Goal: Transaction & Acquisition: Purchase product/service

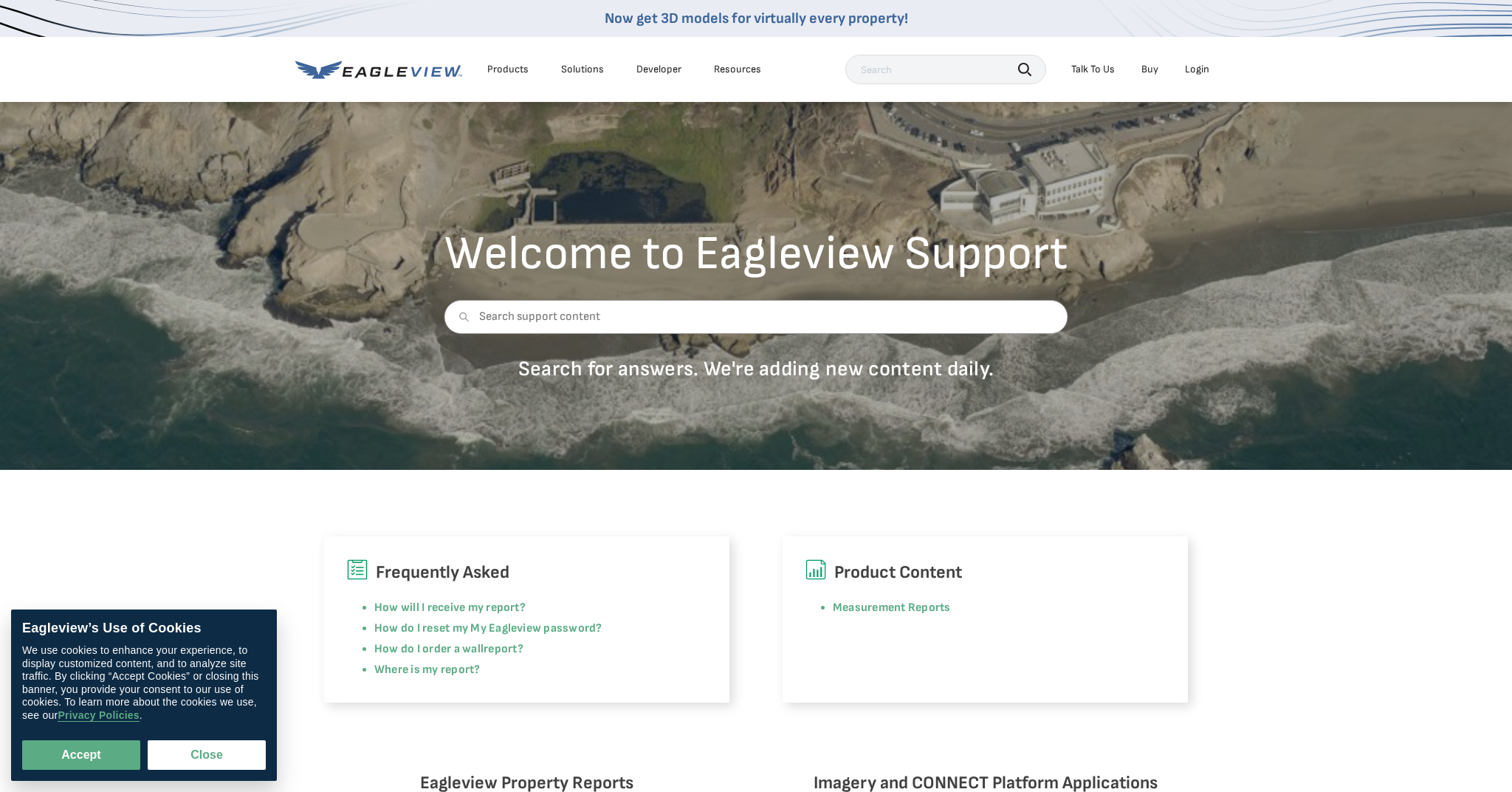
click at [1203, 68] on div "Login" at bounding box center [1198, 69] width 24 height 13
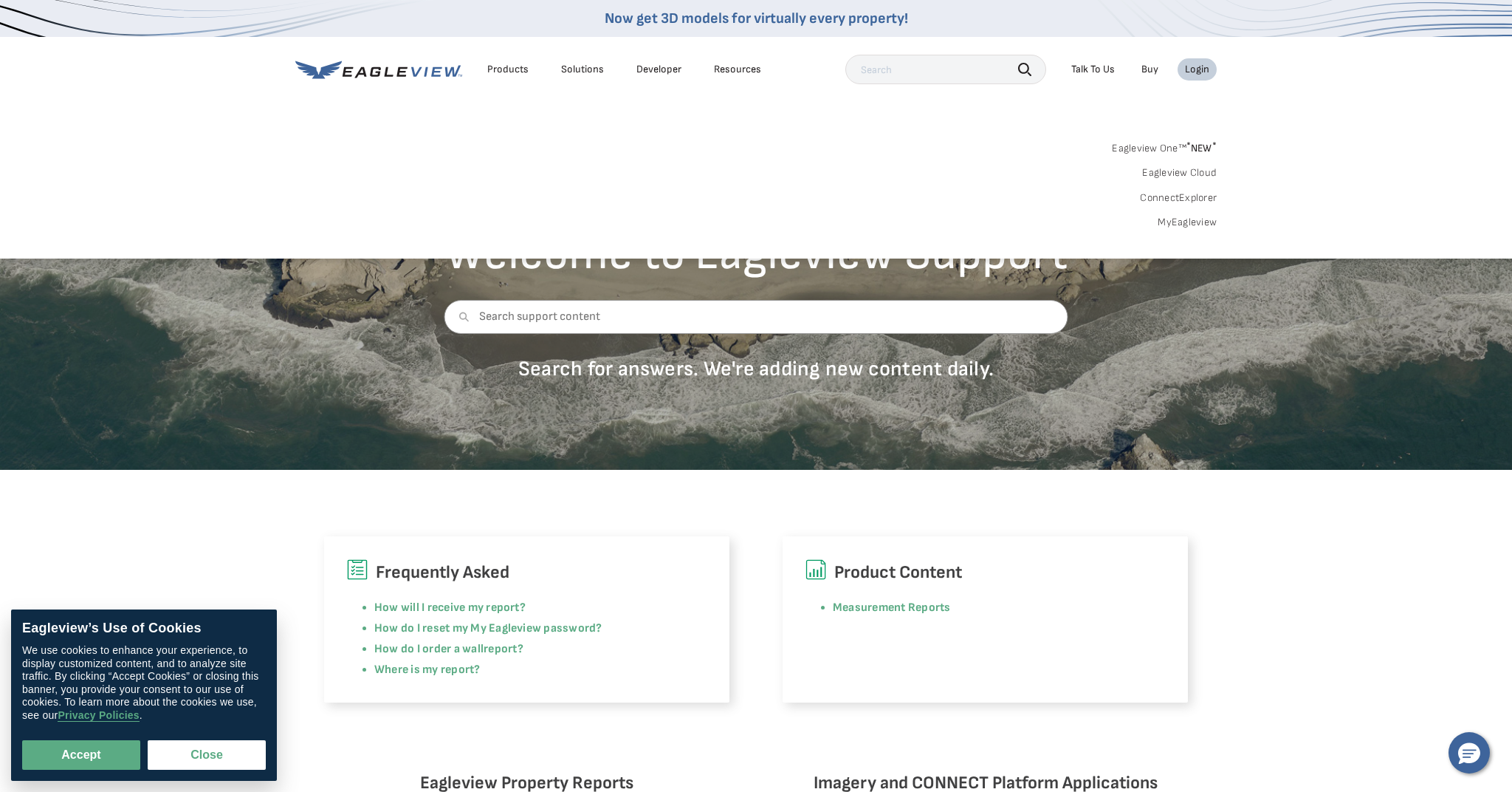
click at [1184, 225] on link "MyEagleview" at bounding box center [1187, 222] width 59 height 13
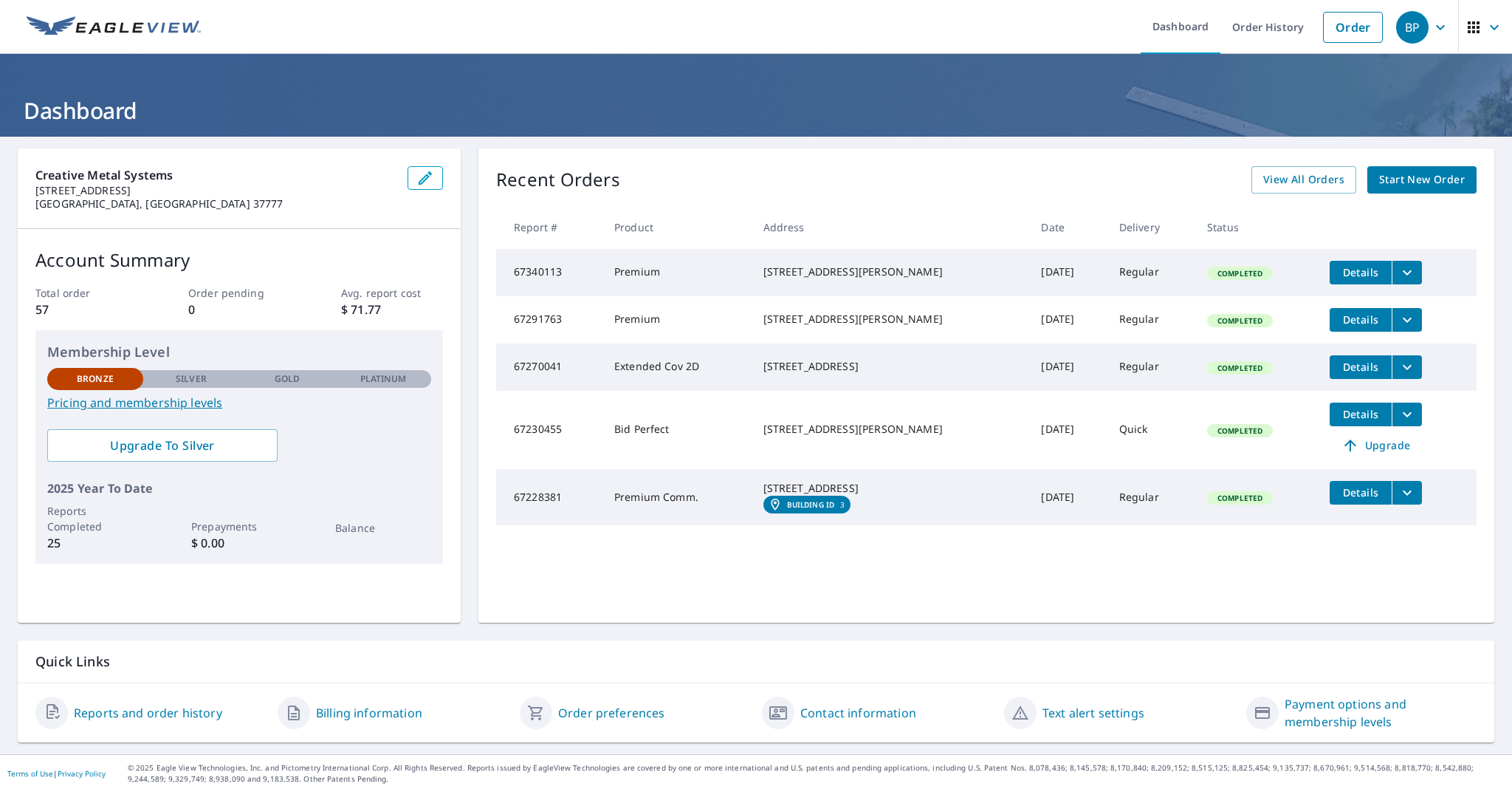
click at [1428, 179] on span "Start New Order" at bounding box center [1422, 180] width 86 height 19
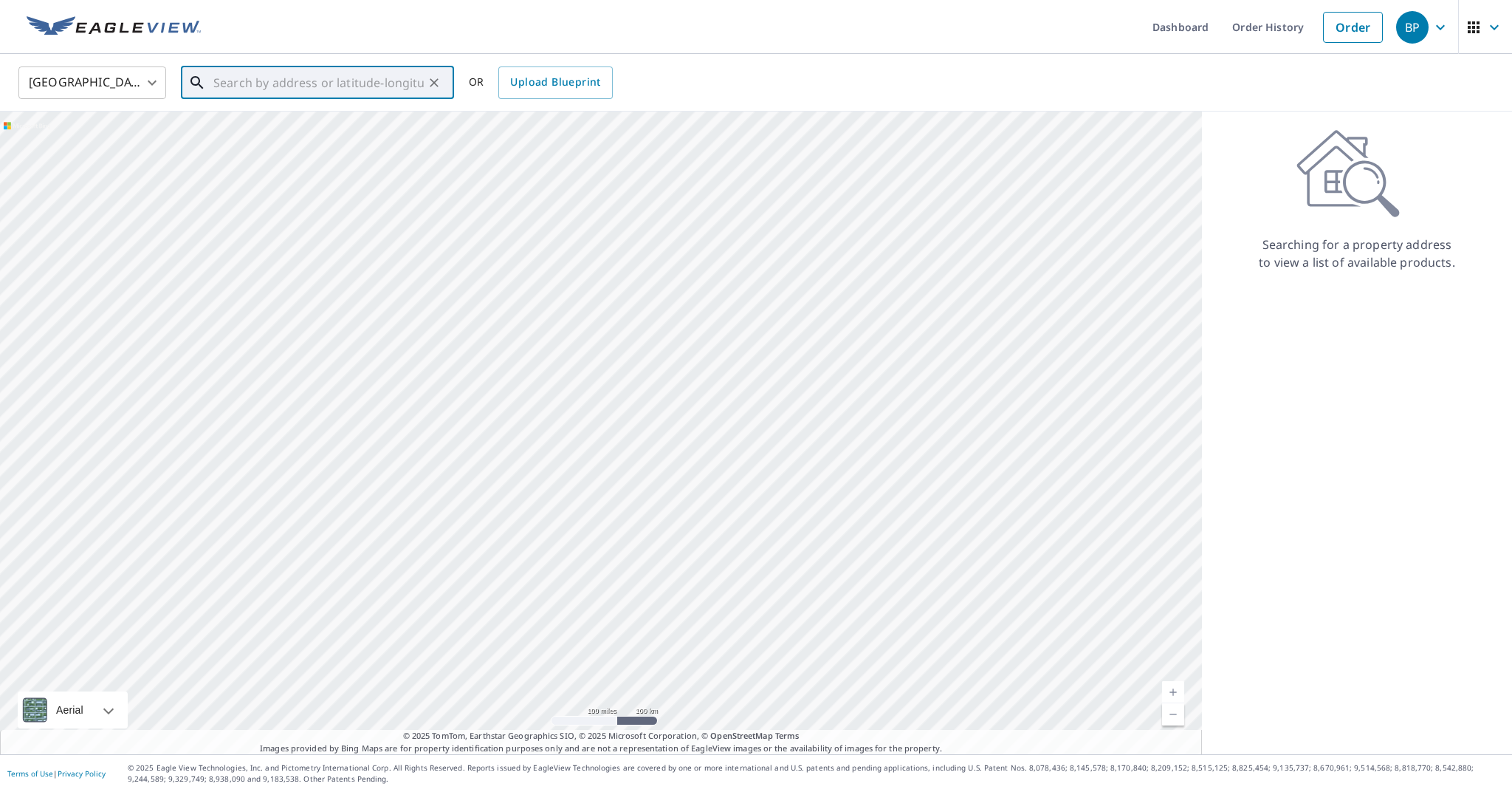
click at [244, 86] on input "text" at bounding box center [318, 82] width 211 height 41
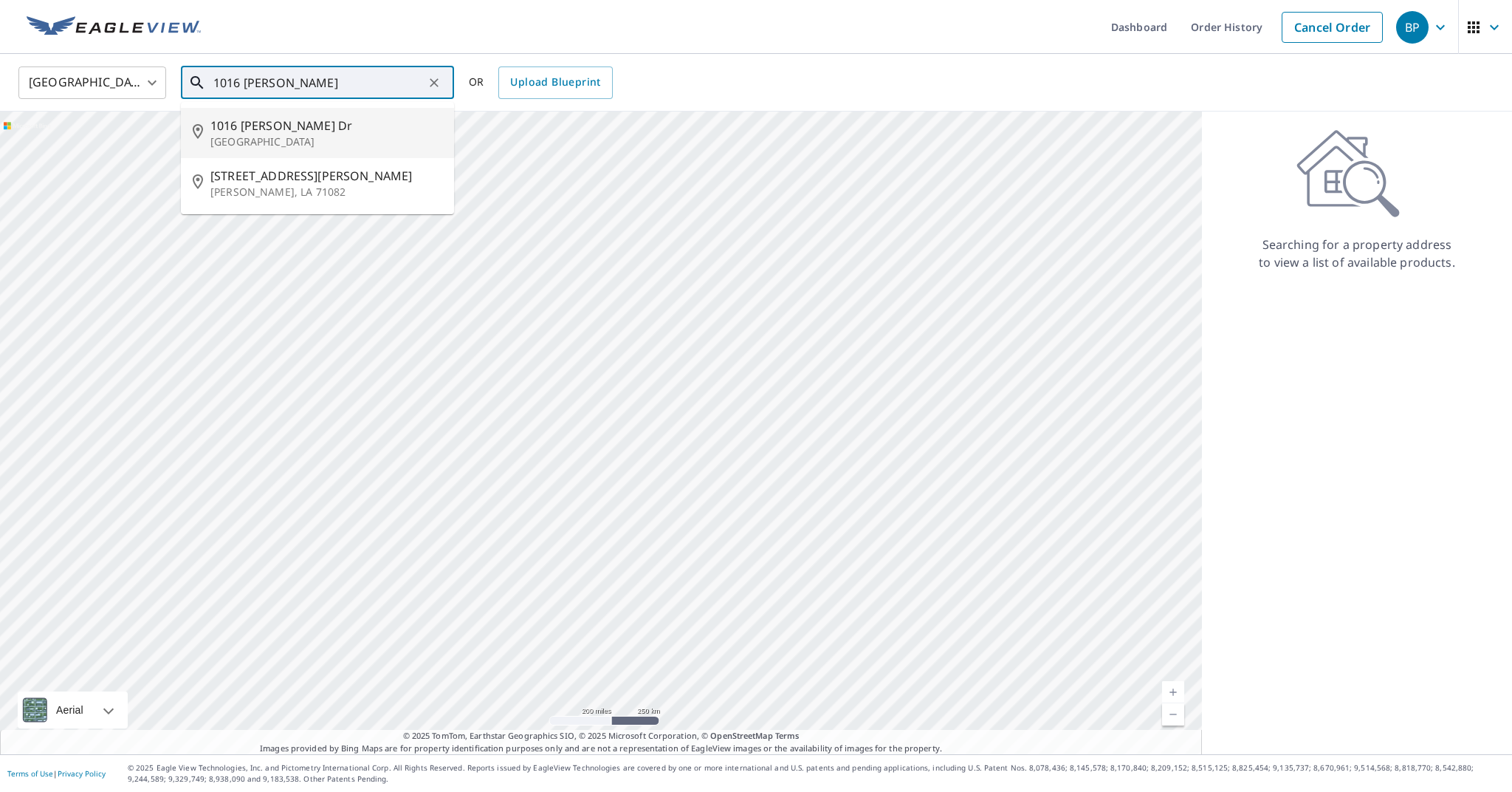
click at [282, 130] on span "1016 [PERSON_NAME] Dr" at bounding box center [327, 125] width 232 height 18
type input "[STREET_ADDRESS][PERSON_NAME][PERSON_NAME]"
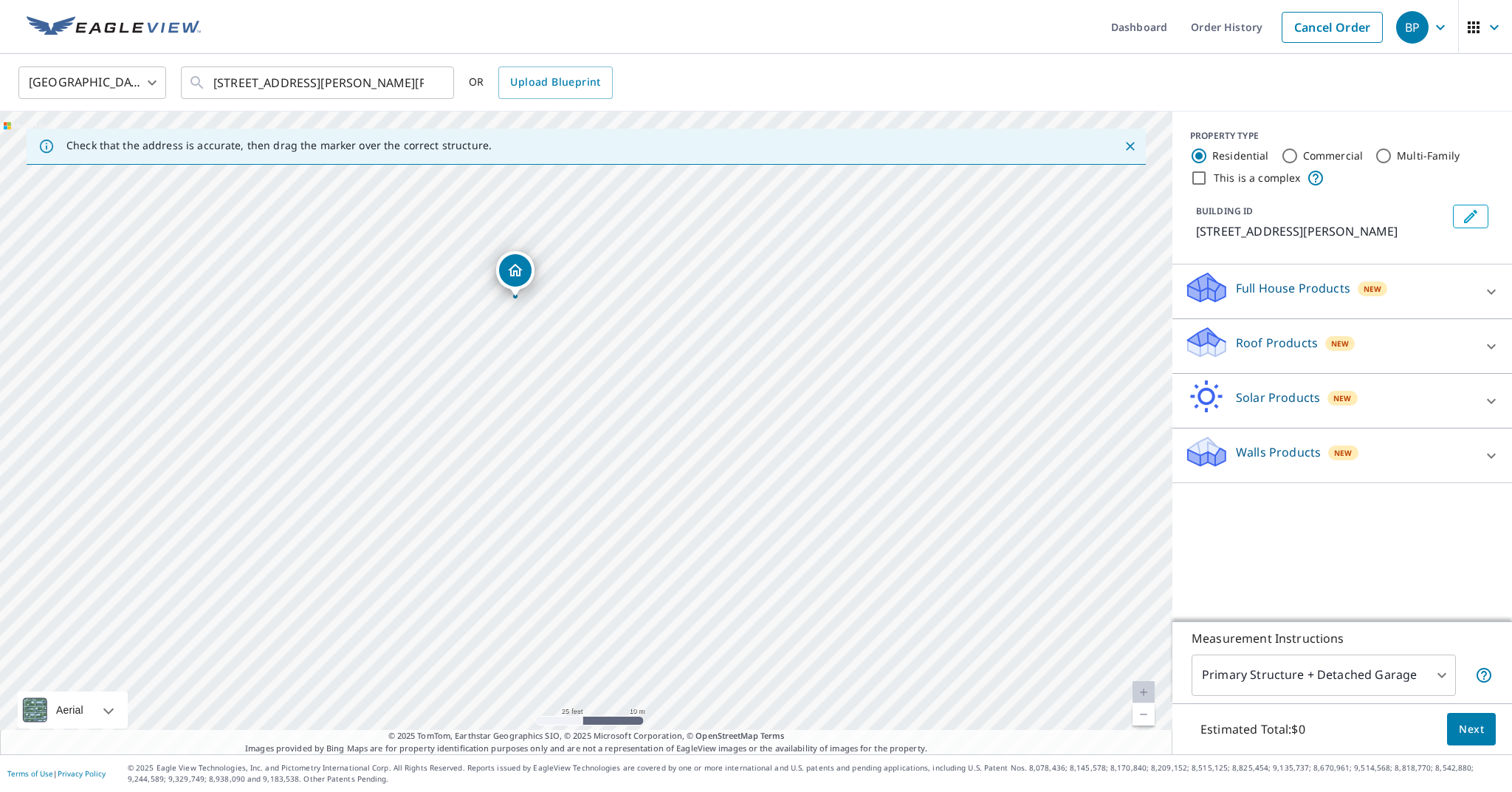
click at [1493, 346] on icon at bounding box center [1491, 346] width 8 height 6
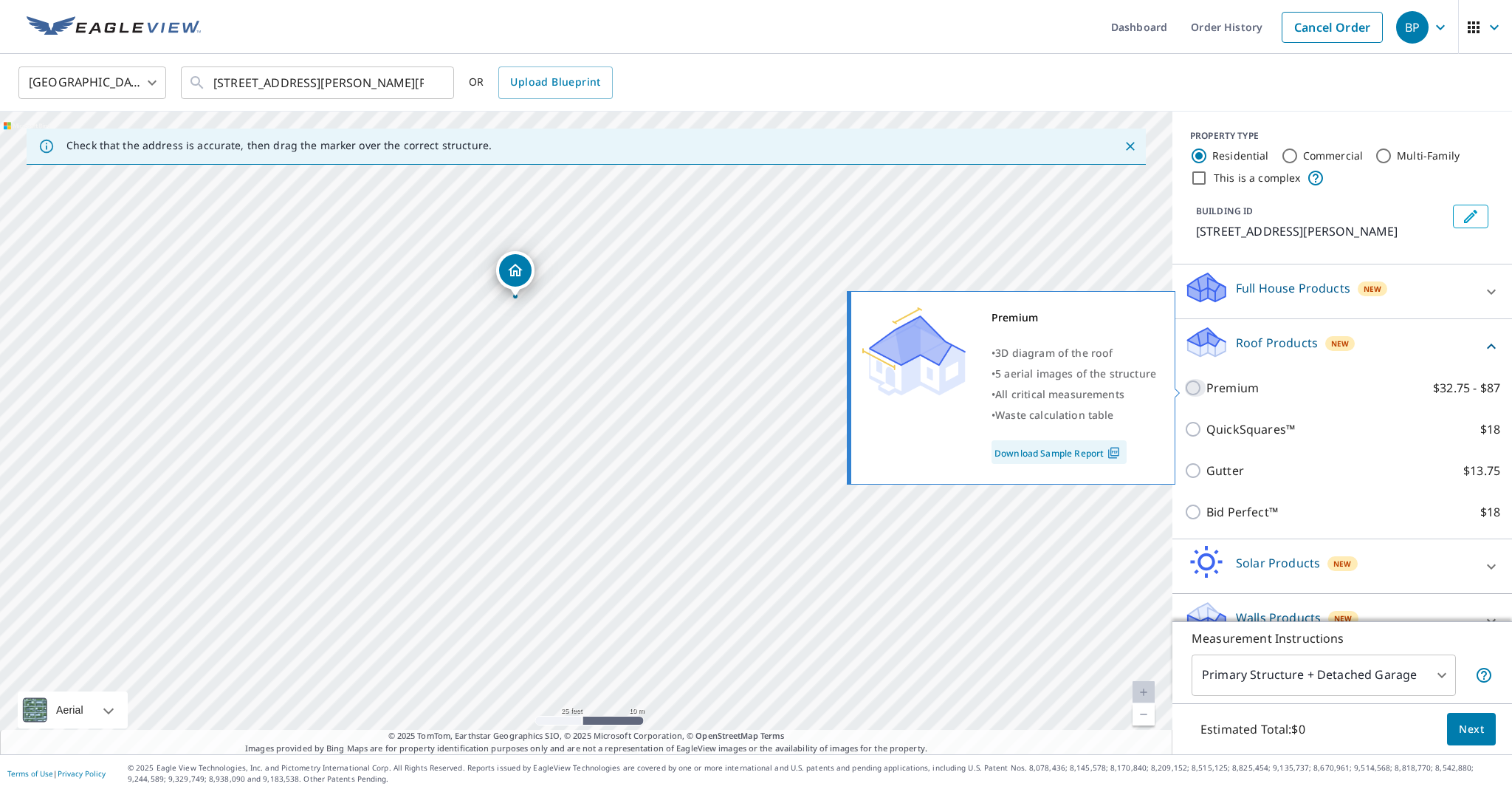
click at [1195, 391] on input "Premium $32.75 - $87" at bounding box center [1196, 388] width 22 height 18
checkbox input "true"
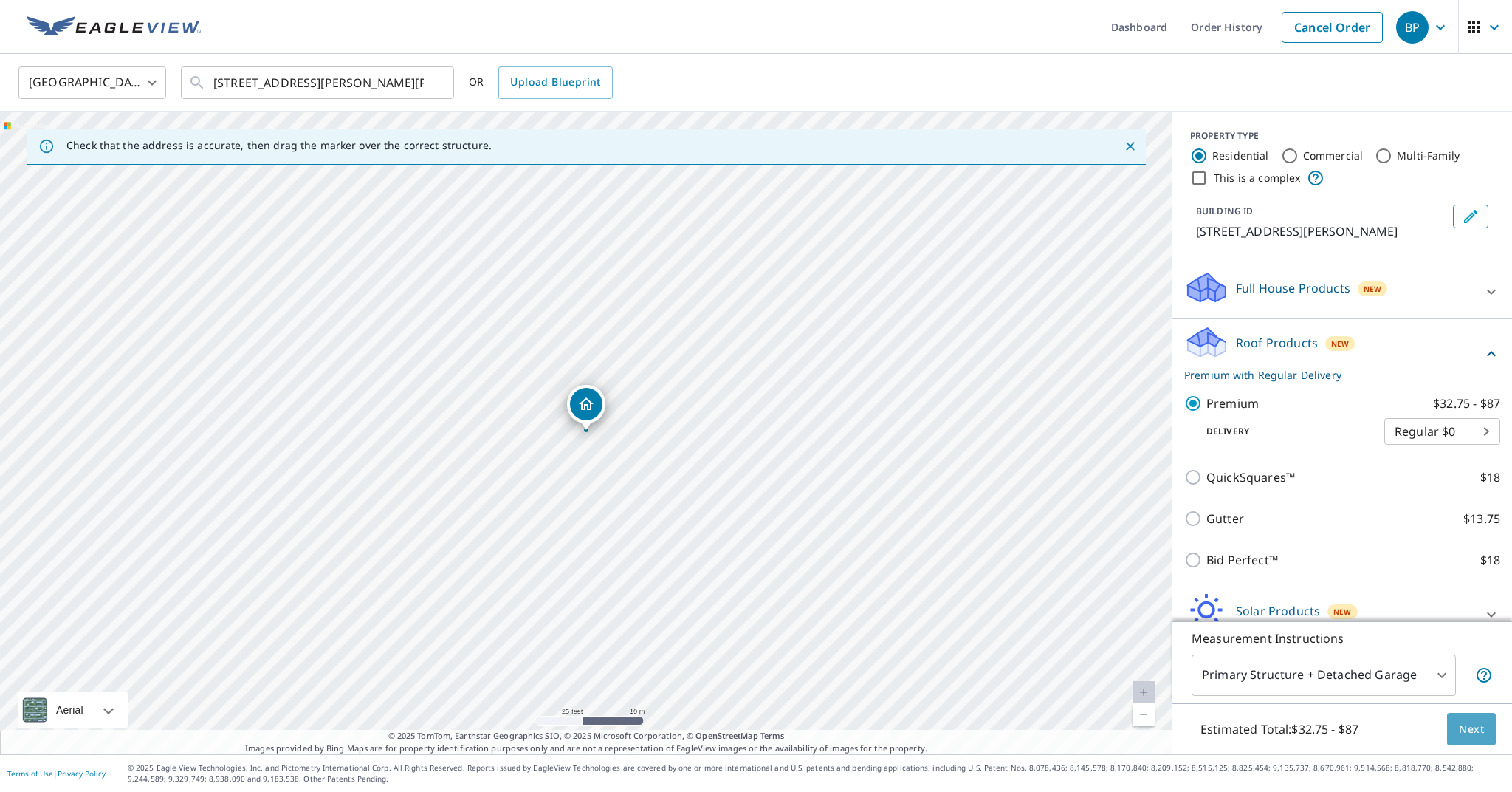
click at [1468, 719] on button "Next" at bounding box center [1472, 730] width 49 height 34
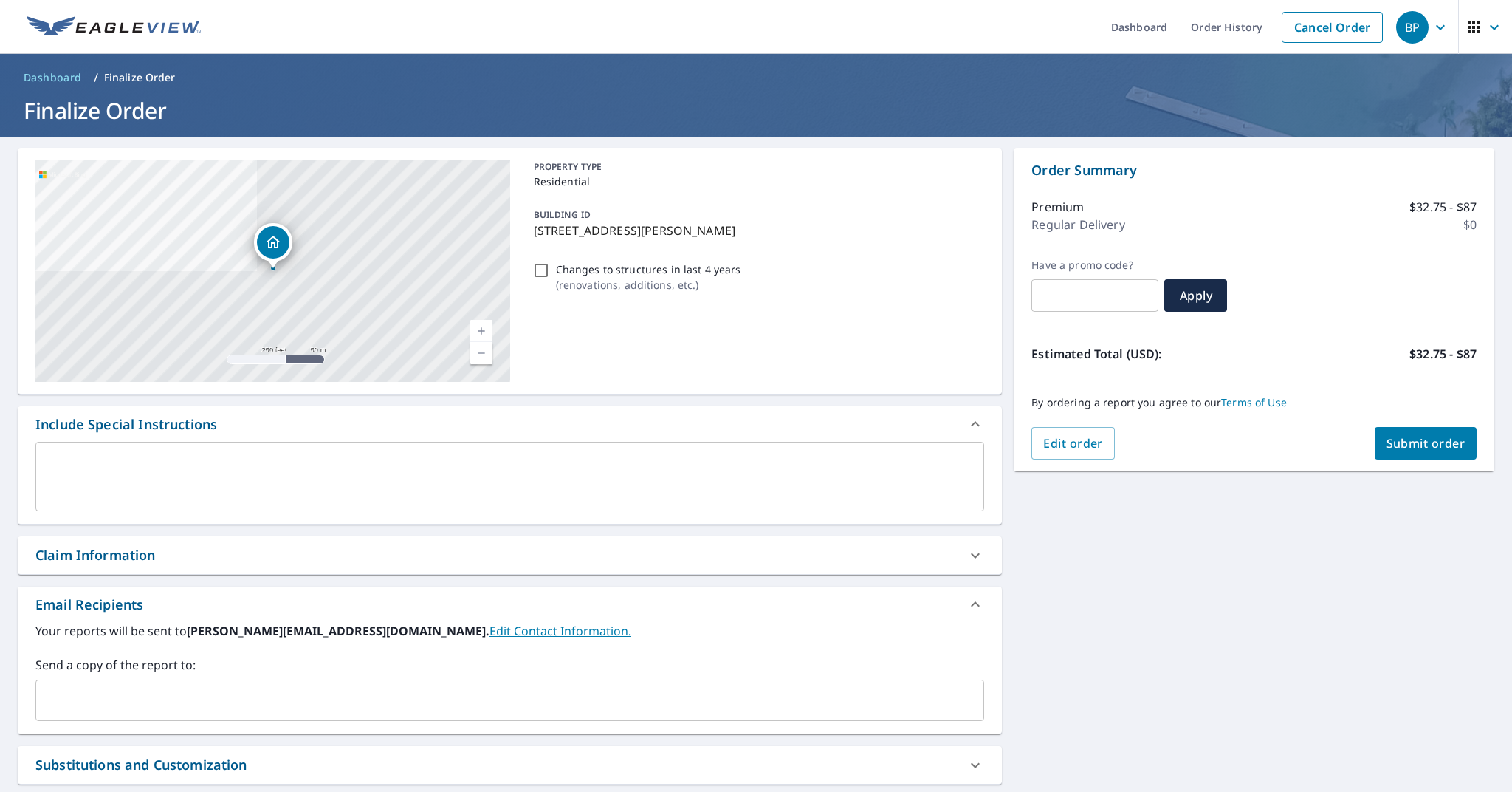
click at [1432, 444] on span "Submit order" at bounding box center [1426, 443] width 79 height 16
